Goal: Find specific page/section: Find specific page/section

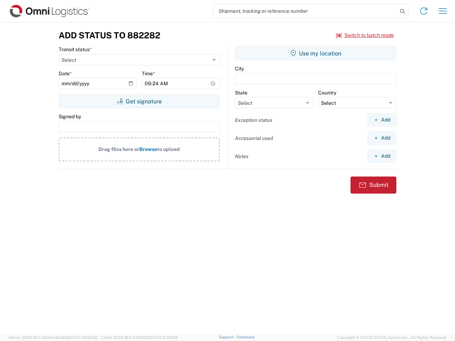
click at [305, 11] on input "search" at bounding box center [305, 10] width 184 height 13
click at [402, 11] on icon at bounding box center [402, 11] width 10 height 10
click at [423, 11] on icon at bounding box center [423, 10] width 11 height 11
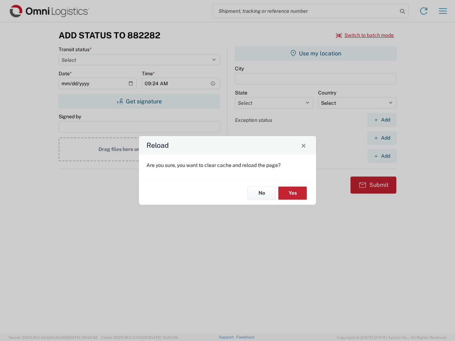
click at [442, 11] on div "Reload Are you sure, you want to clear cache and reload the page? No Yes" at bounding box center [227, 170] width 455 height 341
click at [365, 35] on div "Reload Are you sure, you want to clear cache and reload the page? No Yes" at bounding box center [227, 170] width 455 height 341
click at [139, 101] on div "Reload Are you sure, you want to clear cache and reload the page? No Yes" at bounding box center [227, 170] width 455 height 341
click at [315, 53] on div "Reload Are you sure, you want to clear cache and reload the page? No Yes" at bounding box center [227, 170] width 455 height 341
click at [381, 120] on div "Reload Are you sure, you want to clear cache and reload the page? No Yes" at bounding box center [227, 170] width 455 height 341
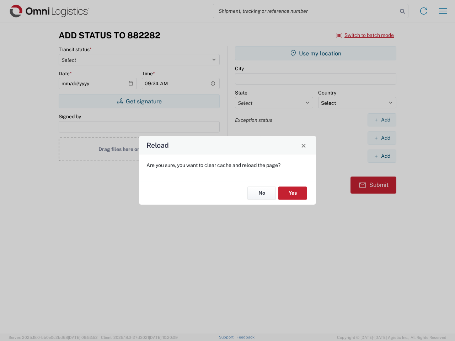
click at [381, 138] on div "Reload Are you sure, you want to clear cache and reload the page? No Yes" at bounding box center [227, 170] width 455 height 341
click at [381, 156] on div "Reload Are you sure, you want to clear cache and reload the page? No Yes" at bounding box center [227, 170] width 455 height 341
